Goal: Check status: Check status

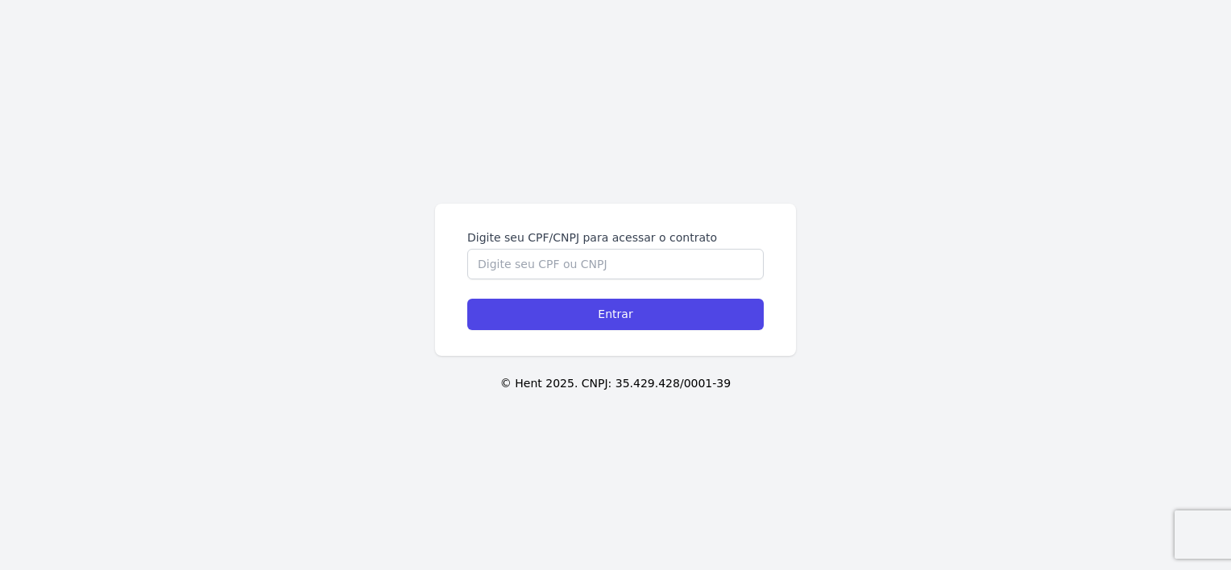
click at [580, 260] on input "Digite seu CPF/CNPJ para acessar o contrato" at bounding box center [615, 264] width 296 height 31
click at [871, 312] on div "Digite seu CPF/CNPJ para acessar o contrato Entrar © Hent 2025. CNPJ: 35.429.42…" at bounding box center [615, 285] width 1231 height 570
click at [601, 255] on input "Digite seu CPF/CNPJ para acessar o contrato" at bounding box center [615, 264] width 296 height 31
type input "42033592871"
click at [467, 299] on input "Entrar" at bounding box center [615, 314] width 296 height 31
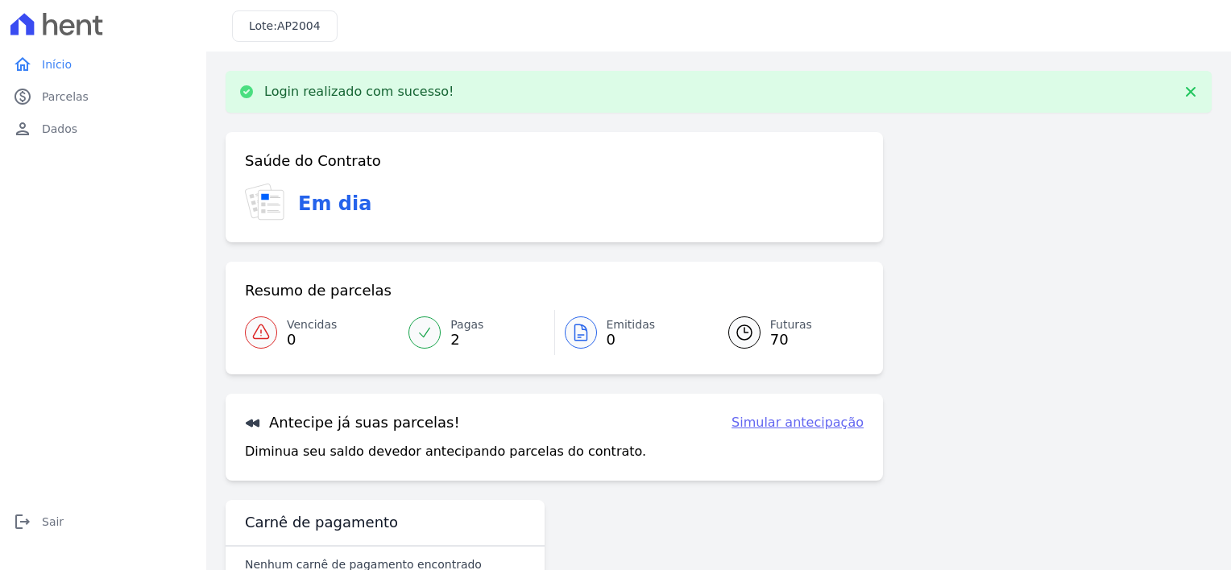
scroll to position [43, 0]
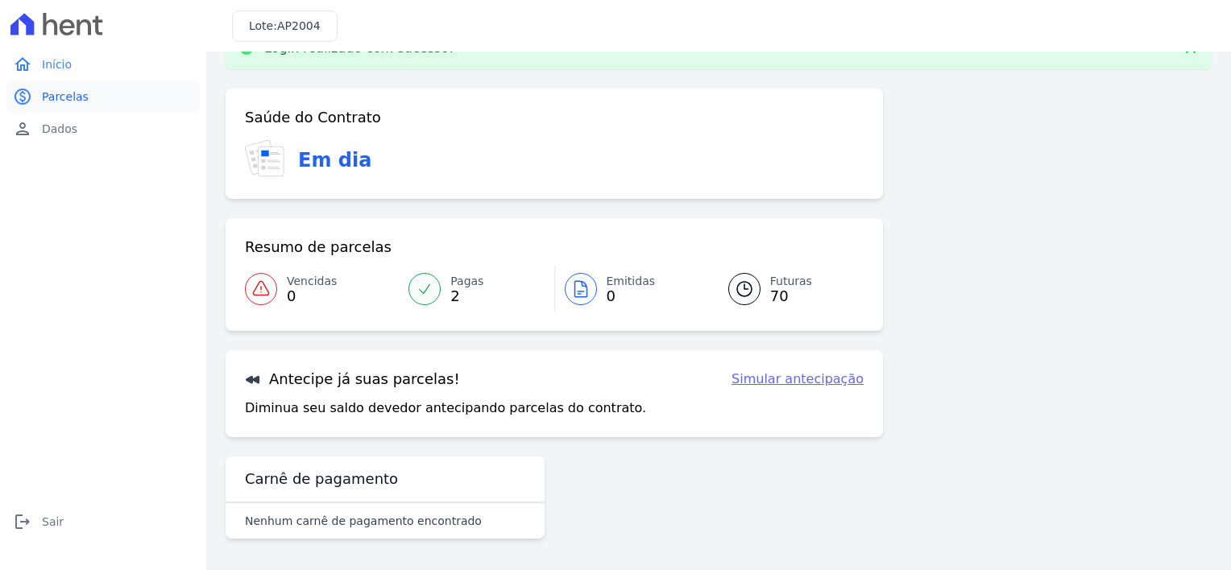
click at [64, 97] on span "Parcelas" at bounding box center [65, 97] width 47 height 16
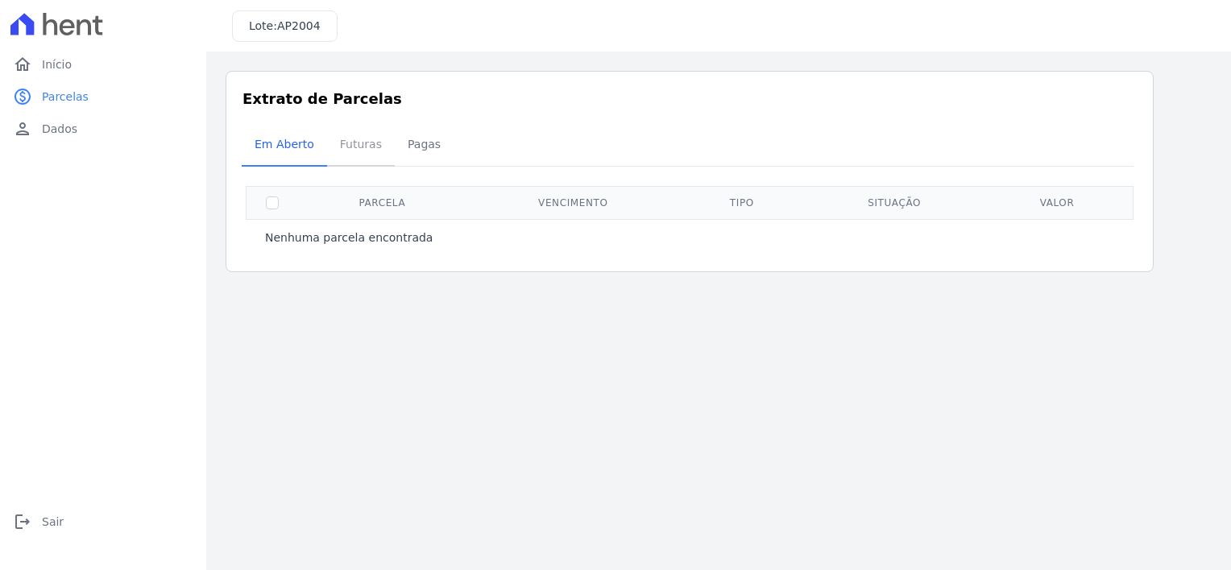
click at [373, 143] on span "Futuras" at bounding box center [360, 144] width 61 height 32
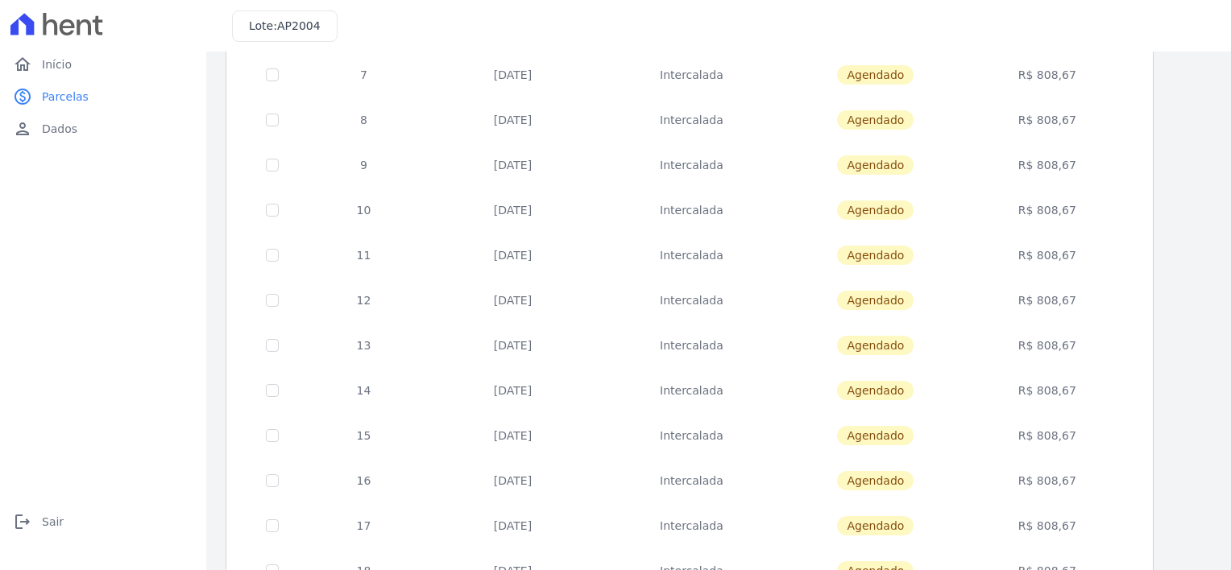
scroll to position [643, 0]
